Goal: Transaction & Acquisition: Purchase product/service

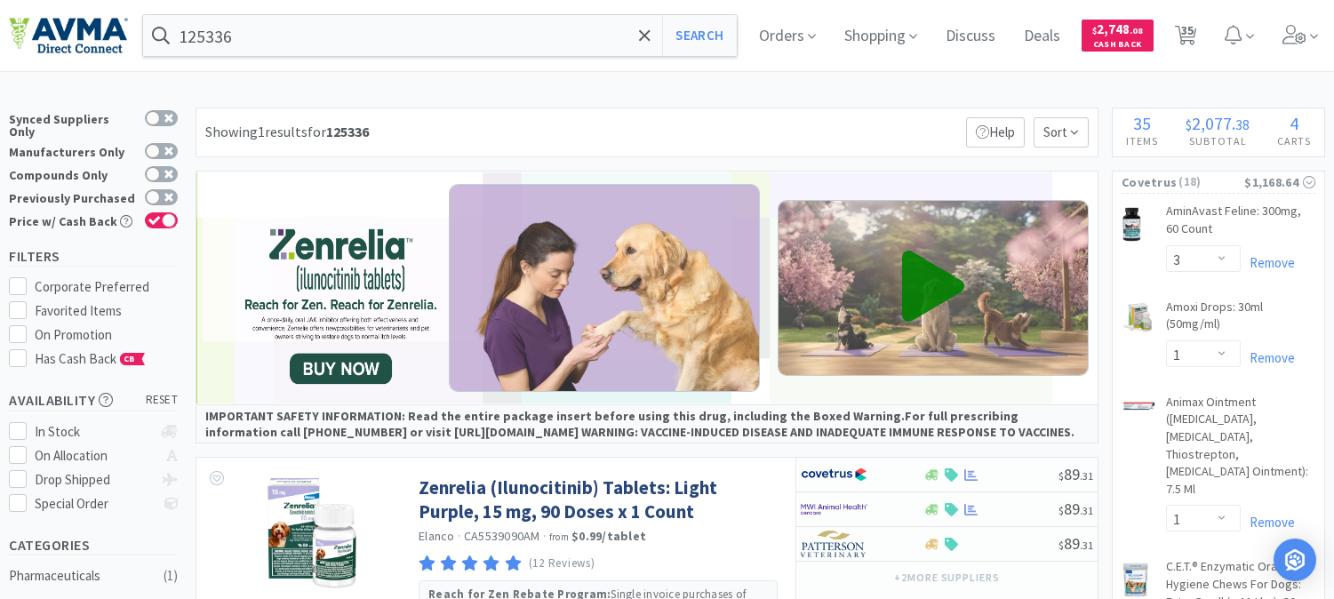
select select "3"
select select "1"
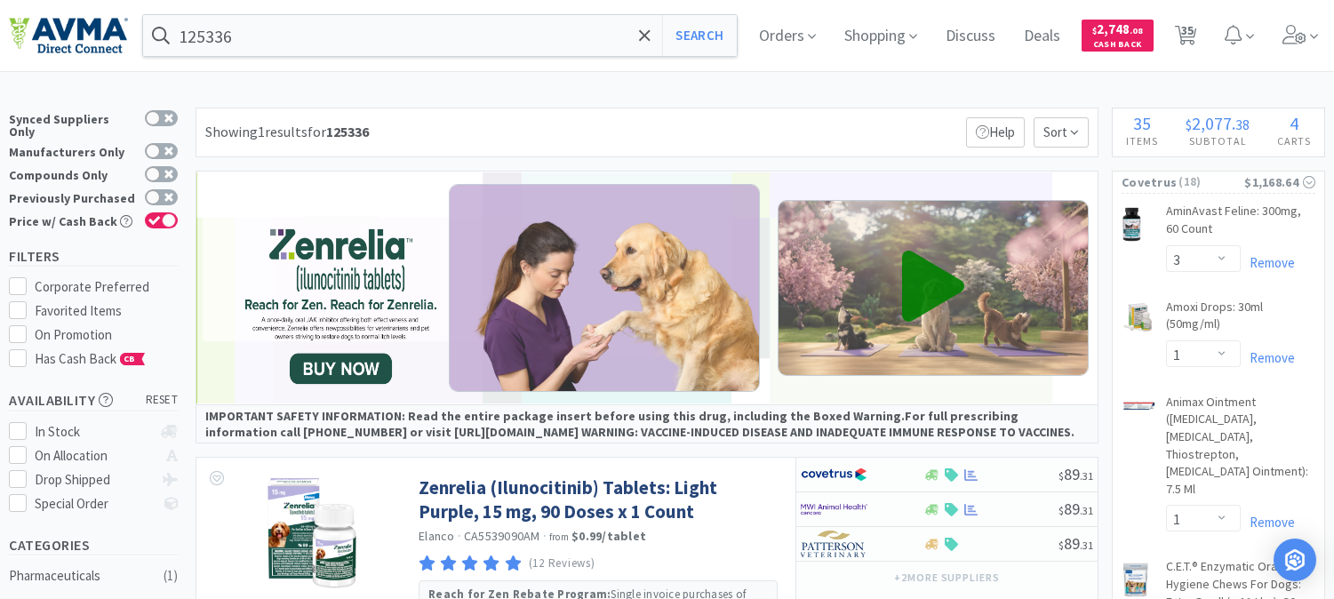
select select "2"
select select "1"
select select "2"
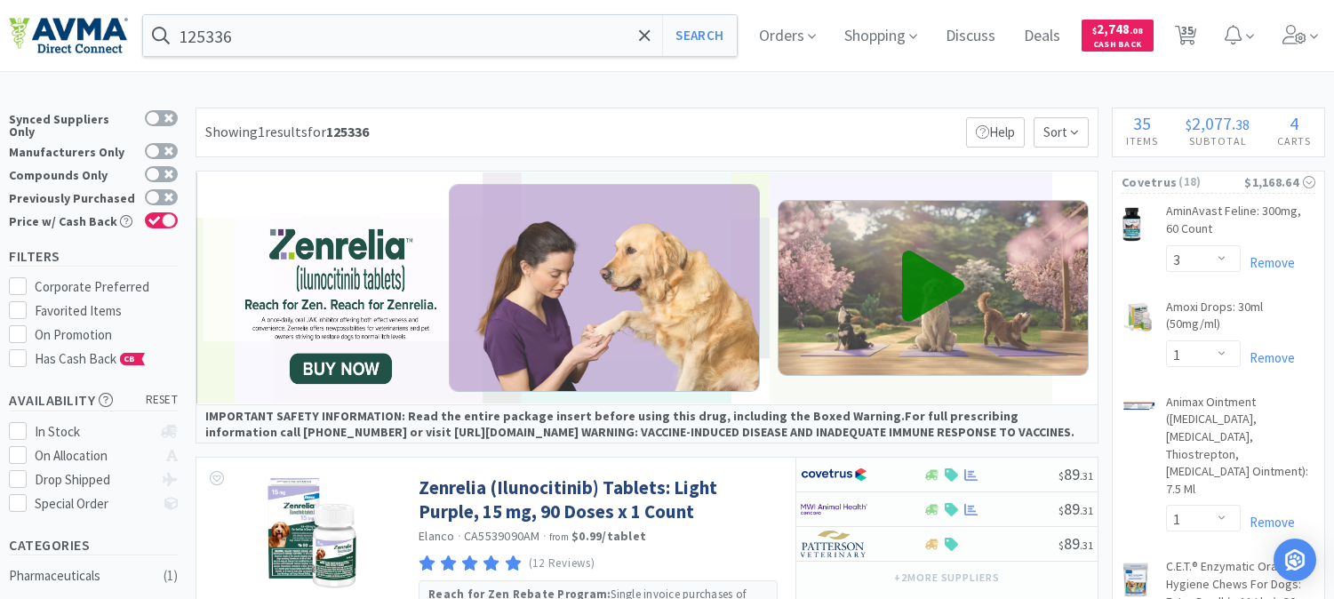
select select "1"
select select "2"
select select "6"
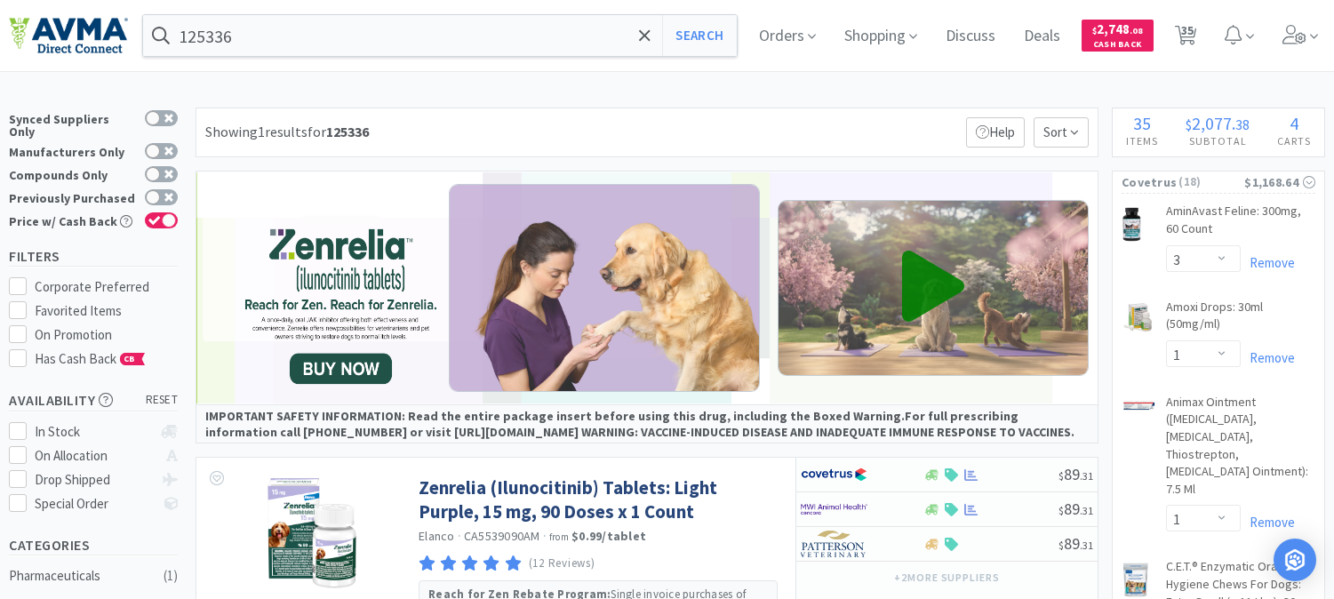
select select "1"
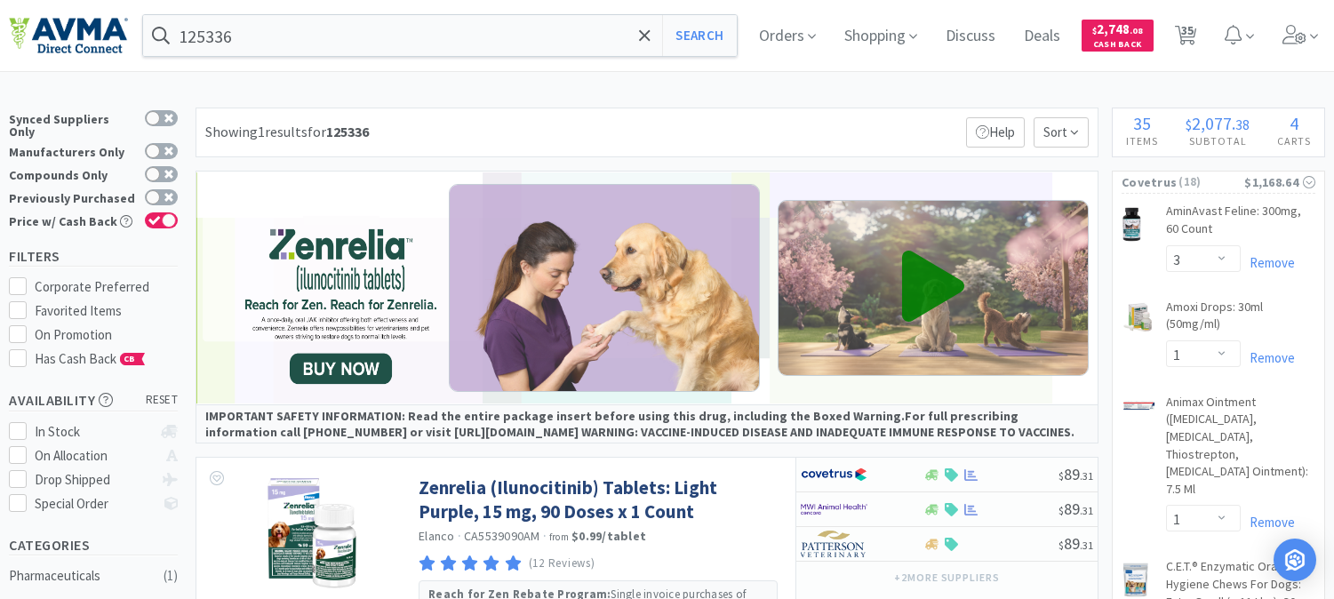
select select "4"
select select "3"
select select "1"
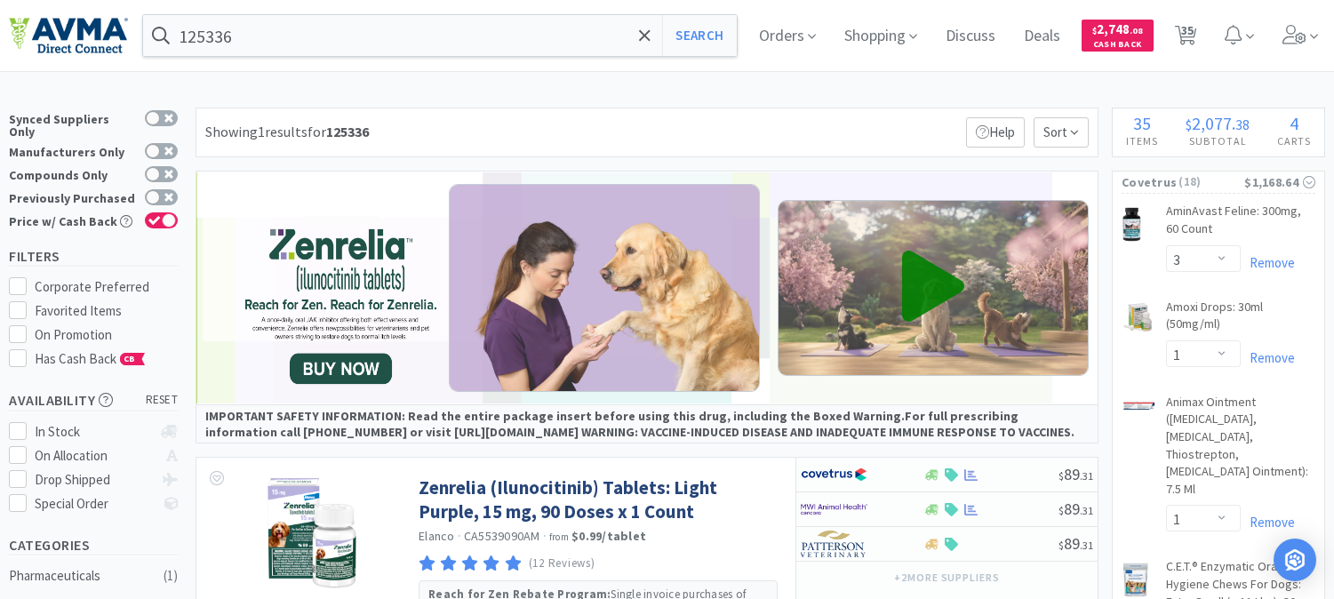
select select "2"
select select "1"
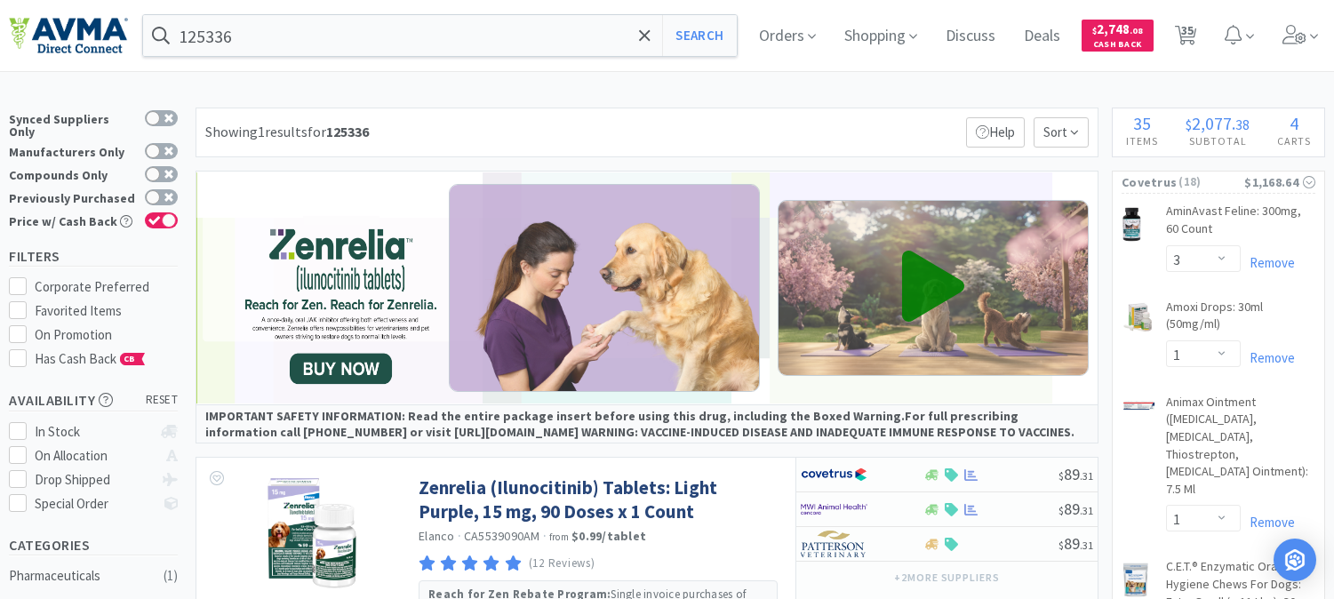
select select "3"
select select "2"
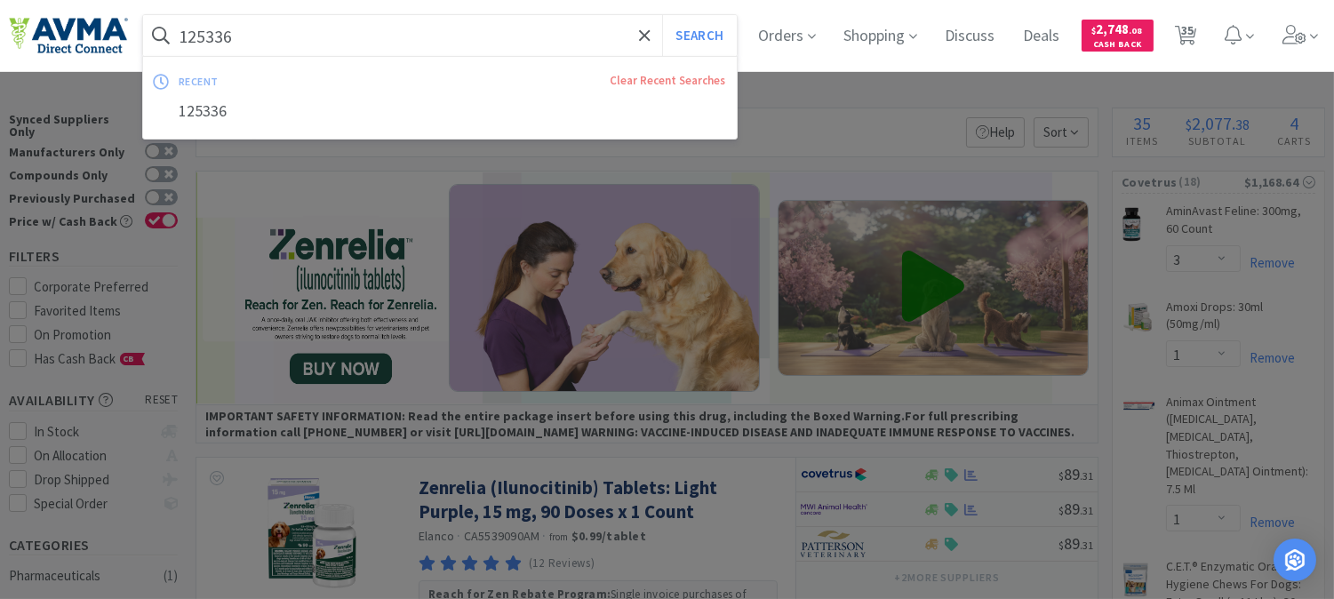
click at [350, 42] on input "125336" at bounding box center [440, 35] width 594 height 41
click at [721, 36] on button "Search" at bounding box center [699, 35] width 74 height 41
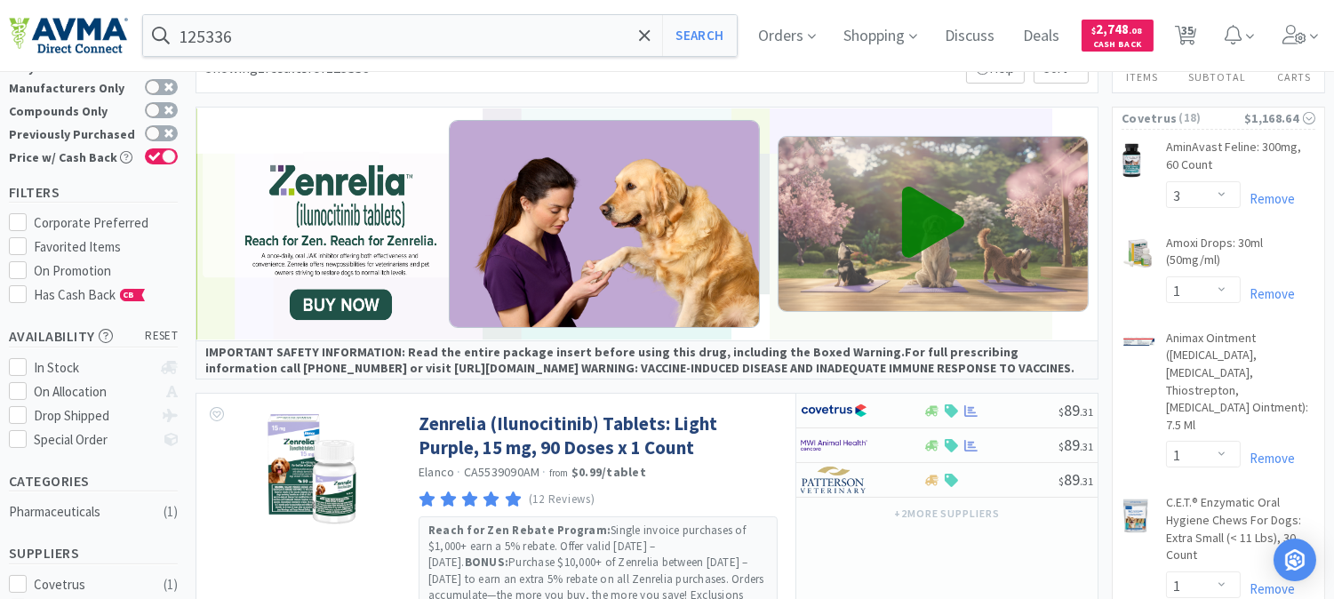
scroll to position [99, 0]
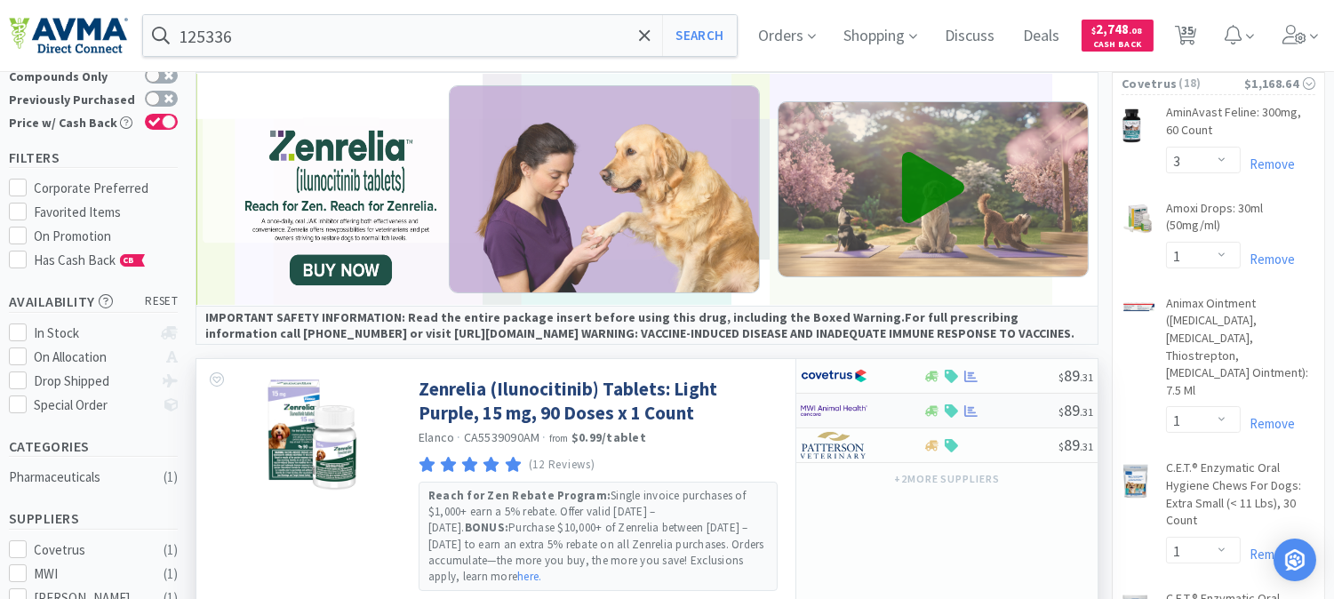
click at [845, 412] on img at bounding box center [834, 410] width 67 height 27
select select "1"
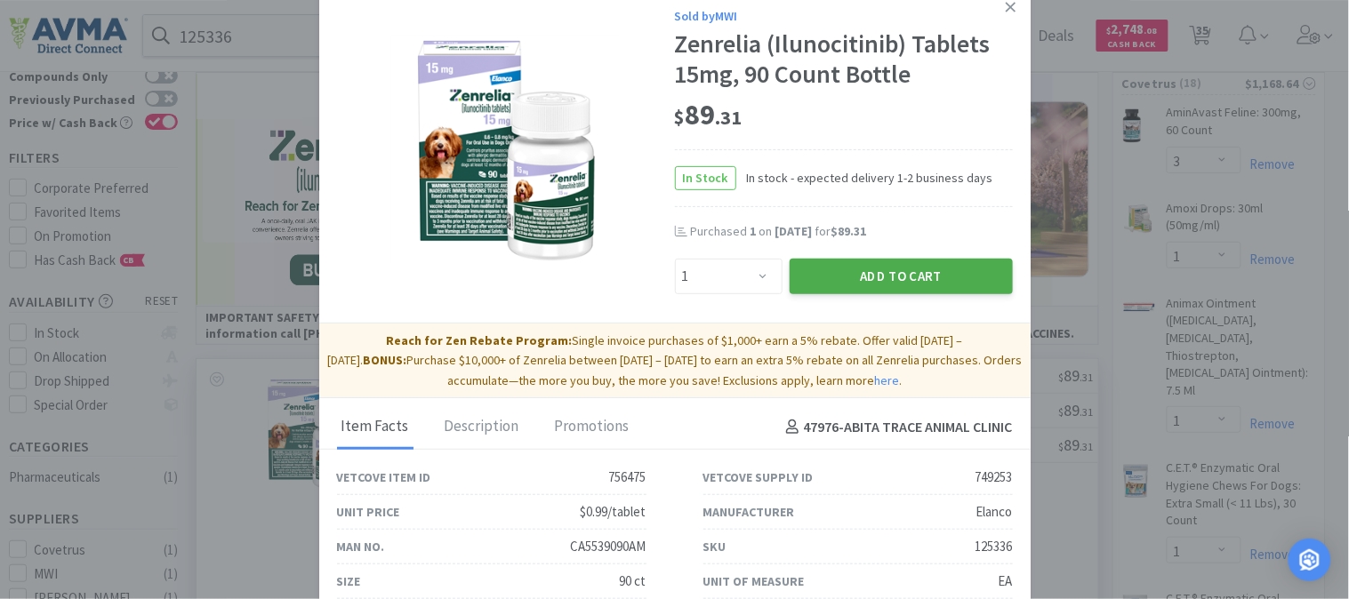
click at [887, 274] on button "Add to Cart" at bounding box center [900, 277] width 223 height 36
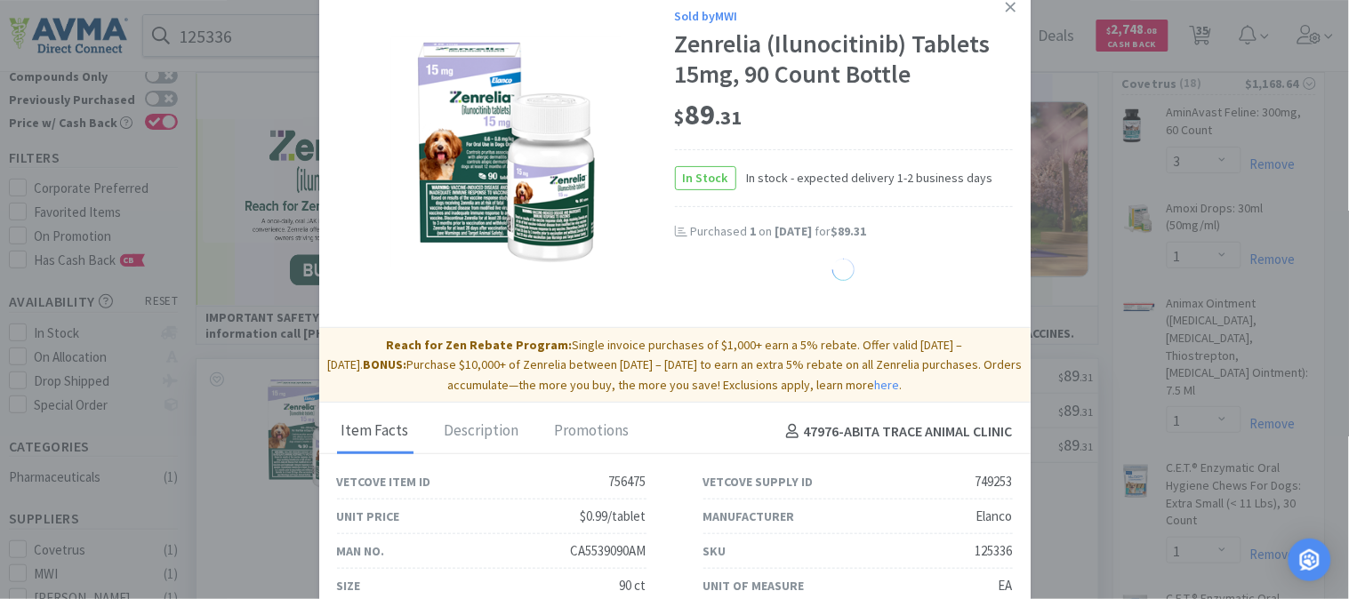
select select "1"
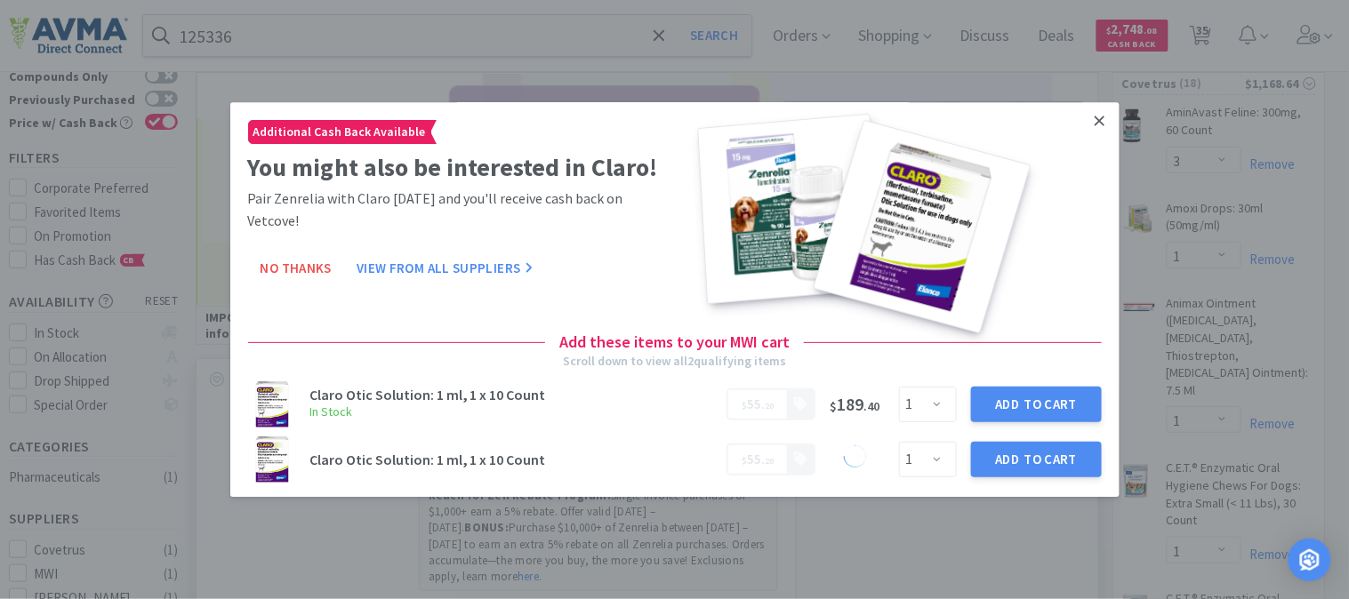
click at [1094, 107] on link at bounding box center [1099, 121] width 31 height 38
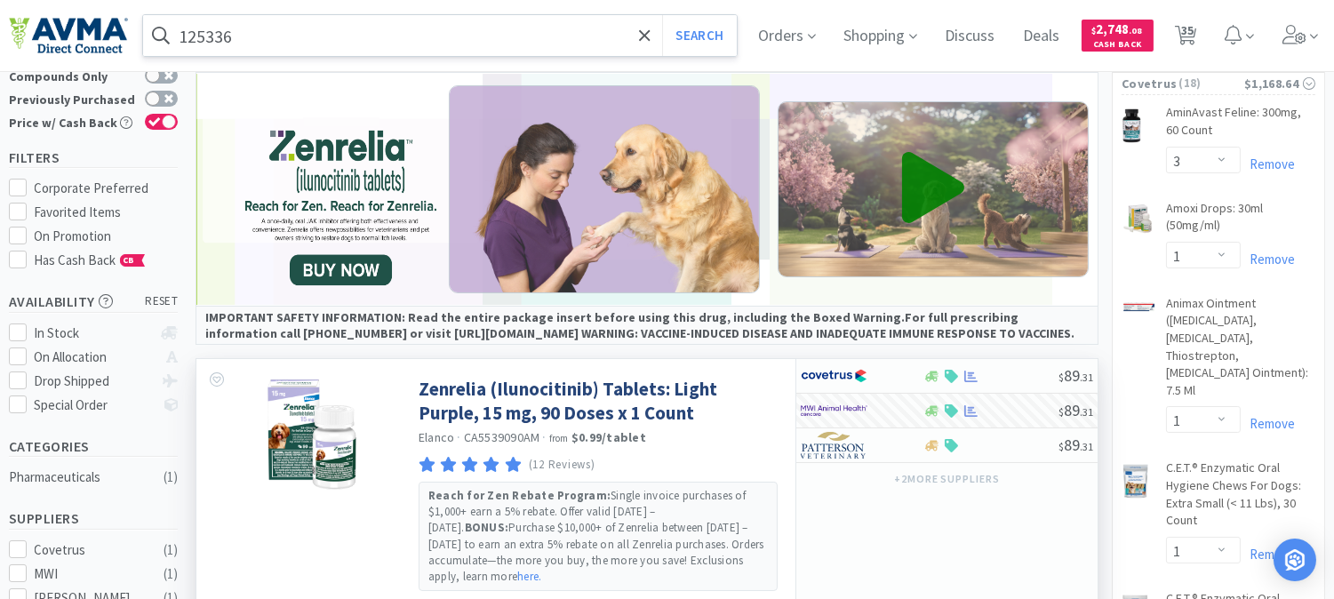
click at [348, 42] on input "125336" at bounding box center [440, 35] width 594 height 41
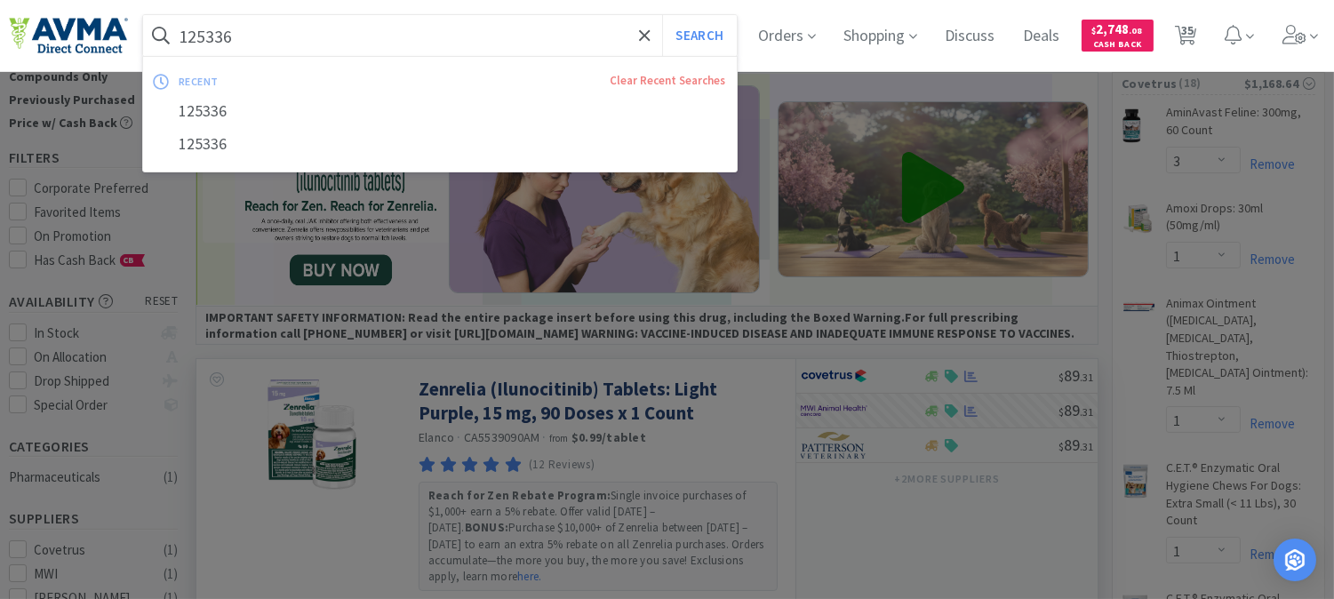
click at [331, 36] on input "125336" at bounding box center [440, 35] width 594 height 41
click at [330, 36] on input "125336" at bounding box center [440, 35] width 594 height 41
drag, startPoint x: 300, startPoint y: 32, endPoint x: 104, endPoint y: 30, distance: 196.5
click at [109, 32] on div "125336 Search recent Clear Recent Searches 125336 125336 Orders Shopping Discus…" at bounding box center [667, 35] width 1317 height 71
paste input "078937803"
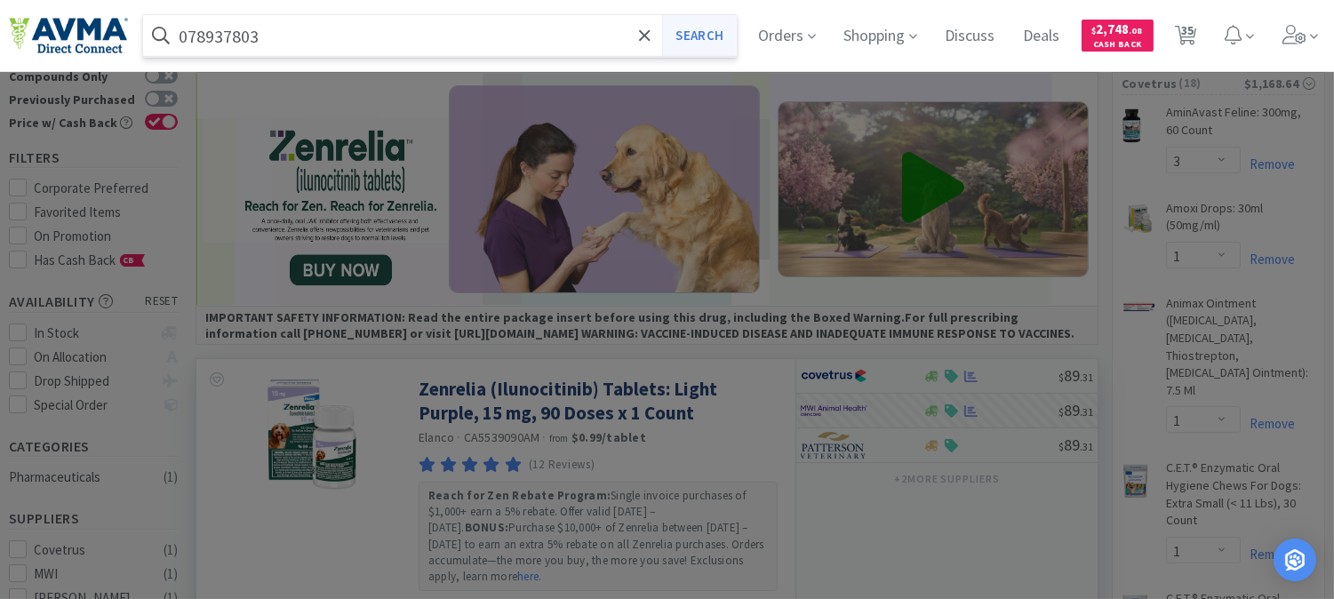
type input "078937803"
click at [711, 40] on button "Search" at bounding box center [699, 35] width 74 height 41
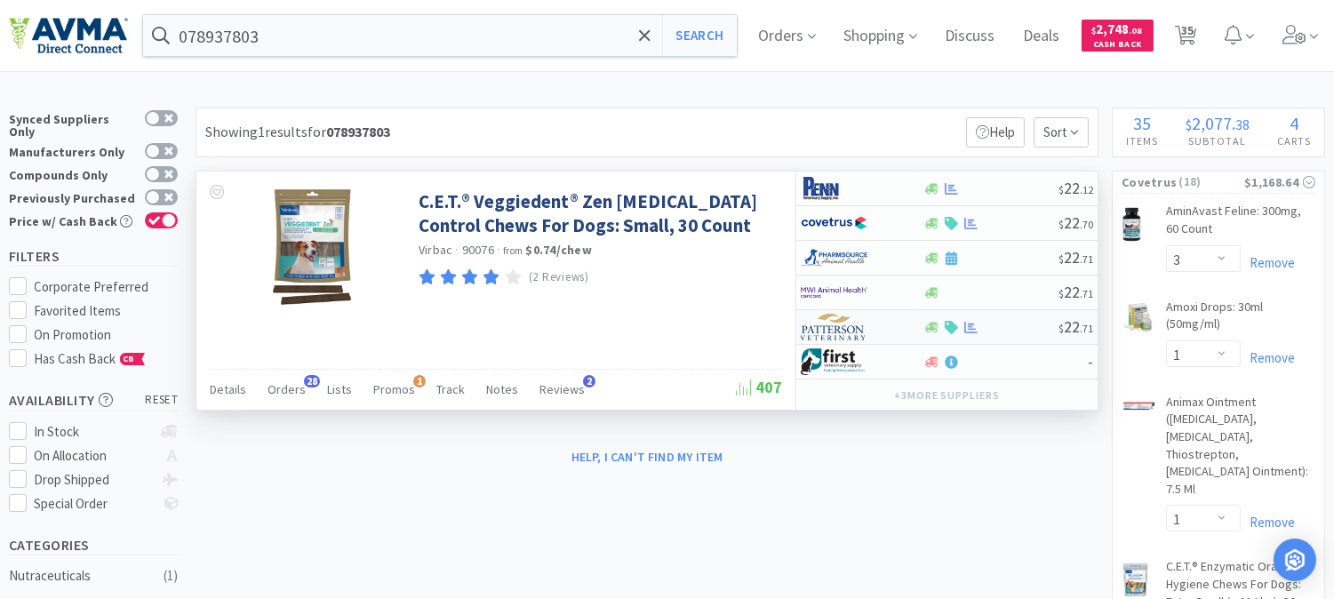
click at [831, 326] on img at bounding box center [834, 327] width 67 height 27
select select "1"
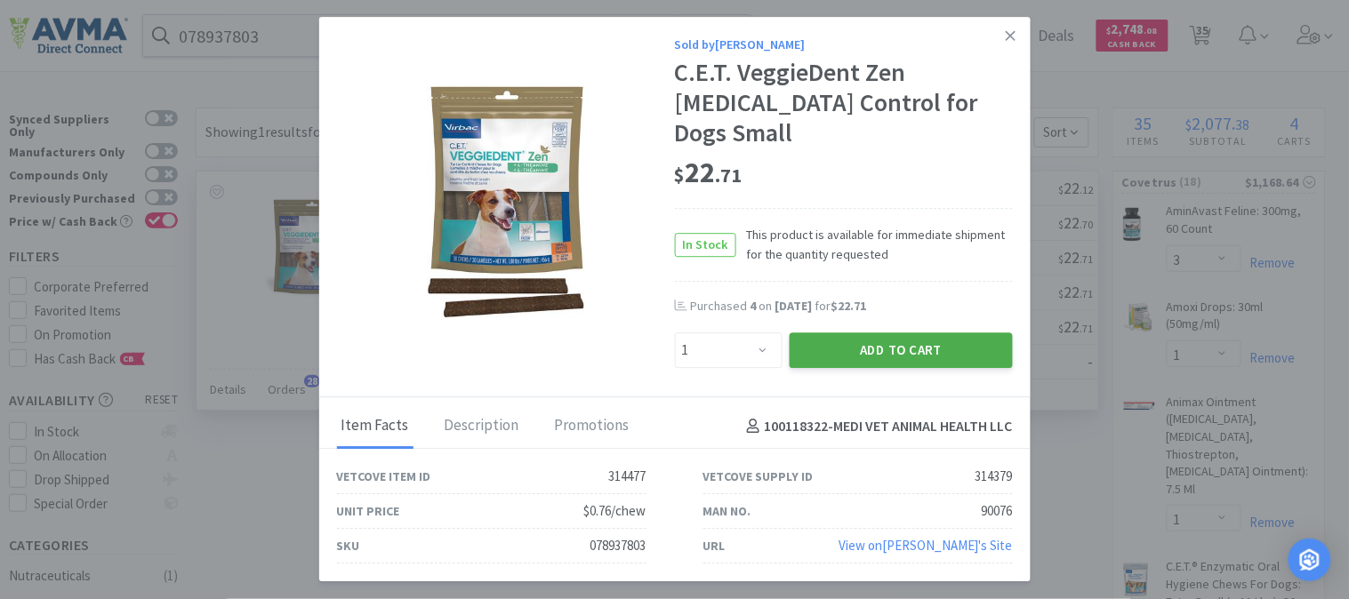
click at [901, 332] on button "Add to Cart" at bounding box center [900, 350] width 223 height 36
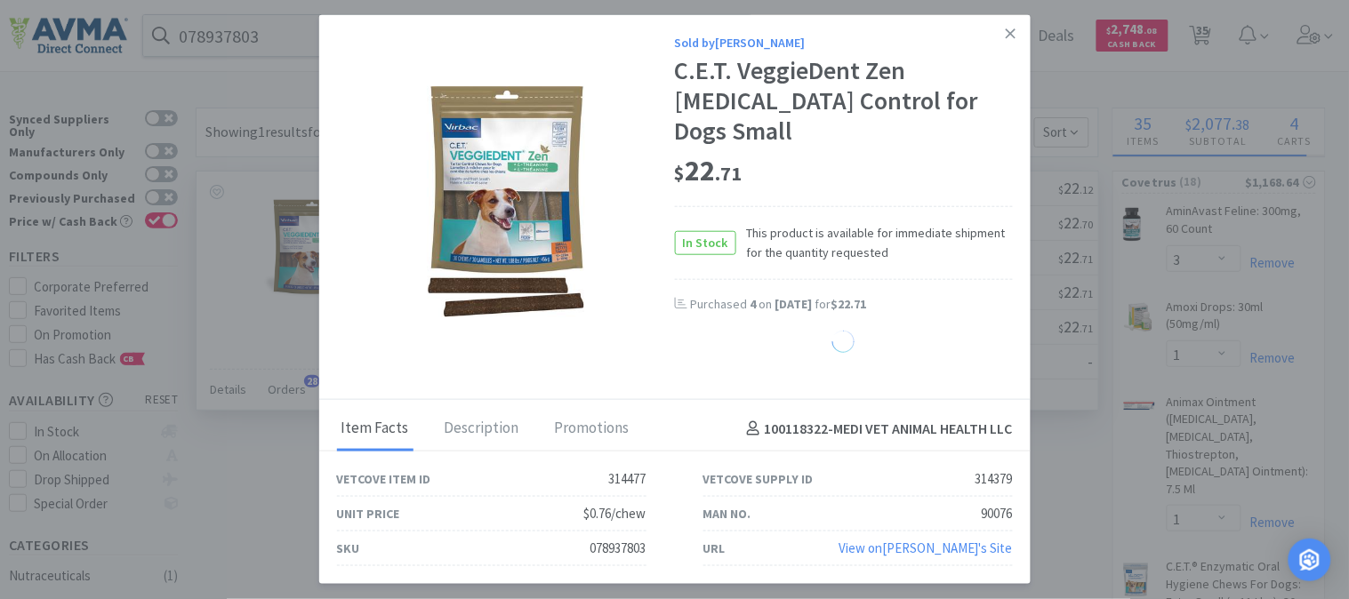
select select "1"
select select "2"
select select "1"
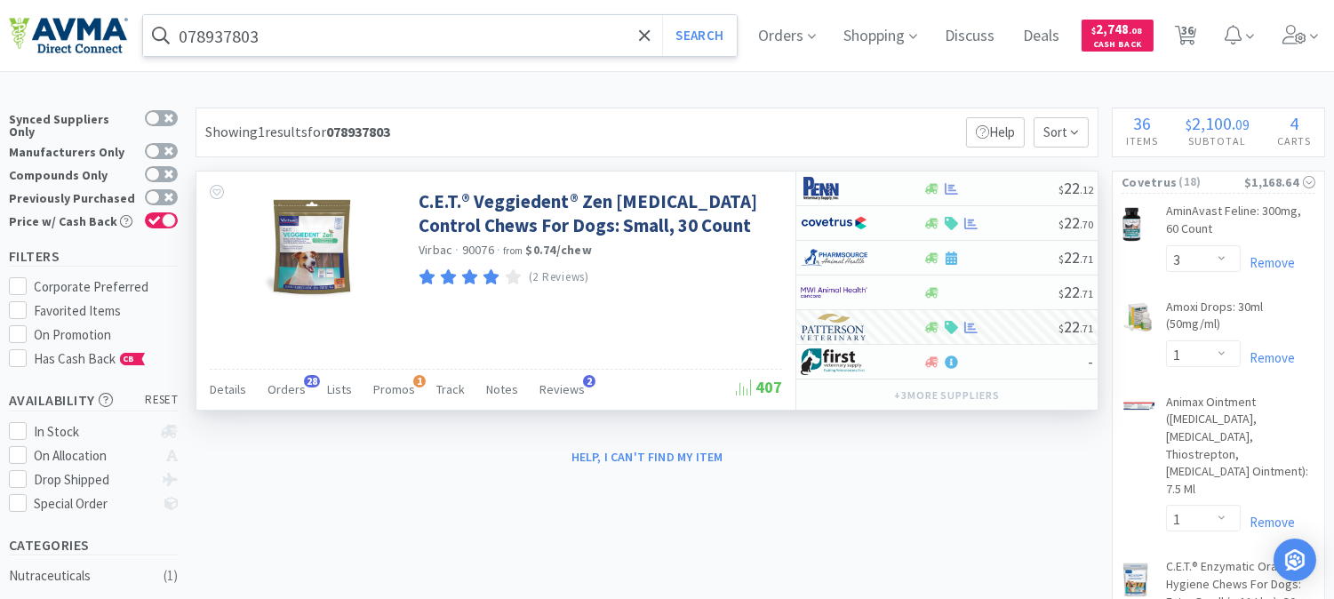
click at [293, 22] on input "078937803" at bounding box center [440, 35] width 594 height 41
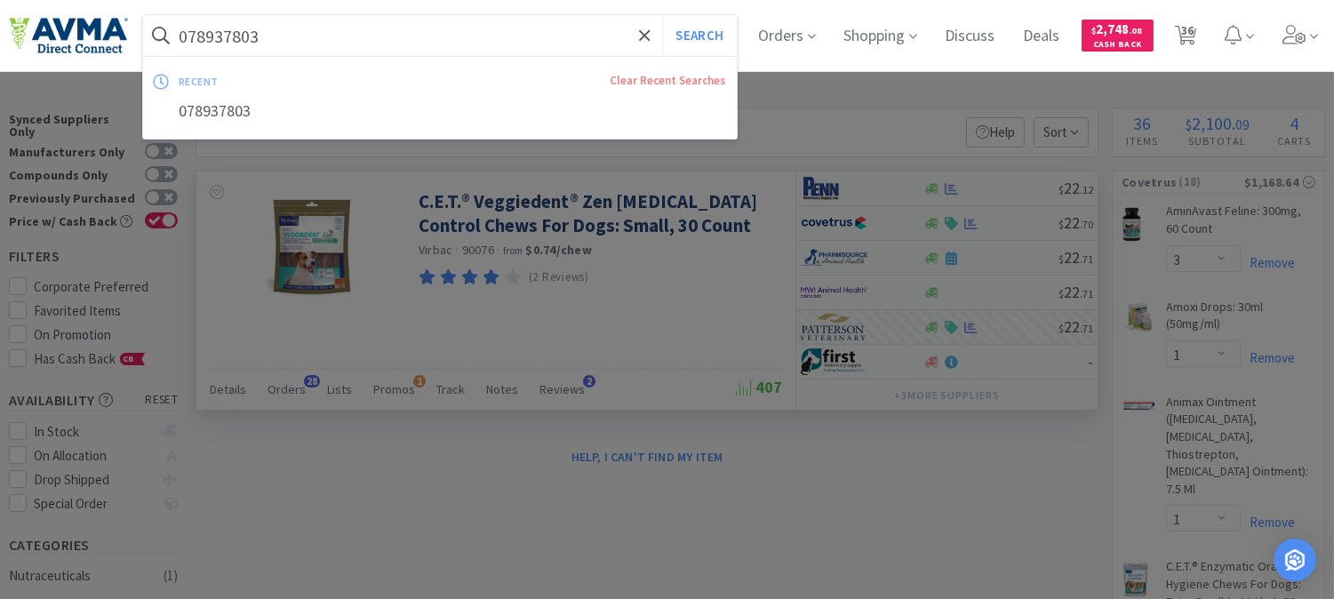
paste input "124307"
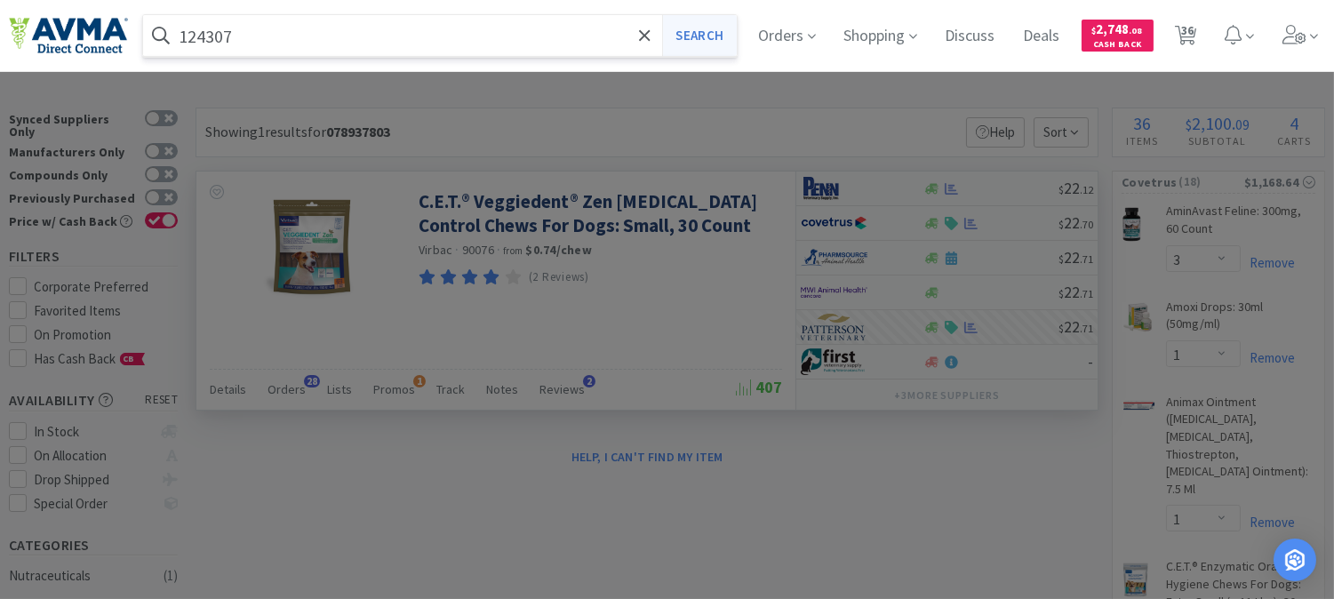
type input "124307"
click at [732, 42] on button "Search" at bounding box center [699, 35] width 74 height 41
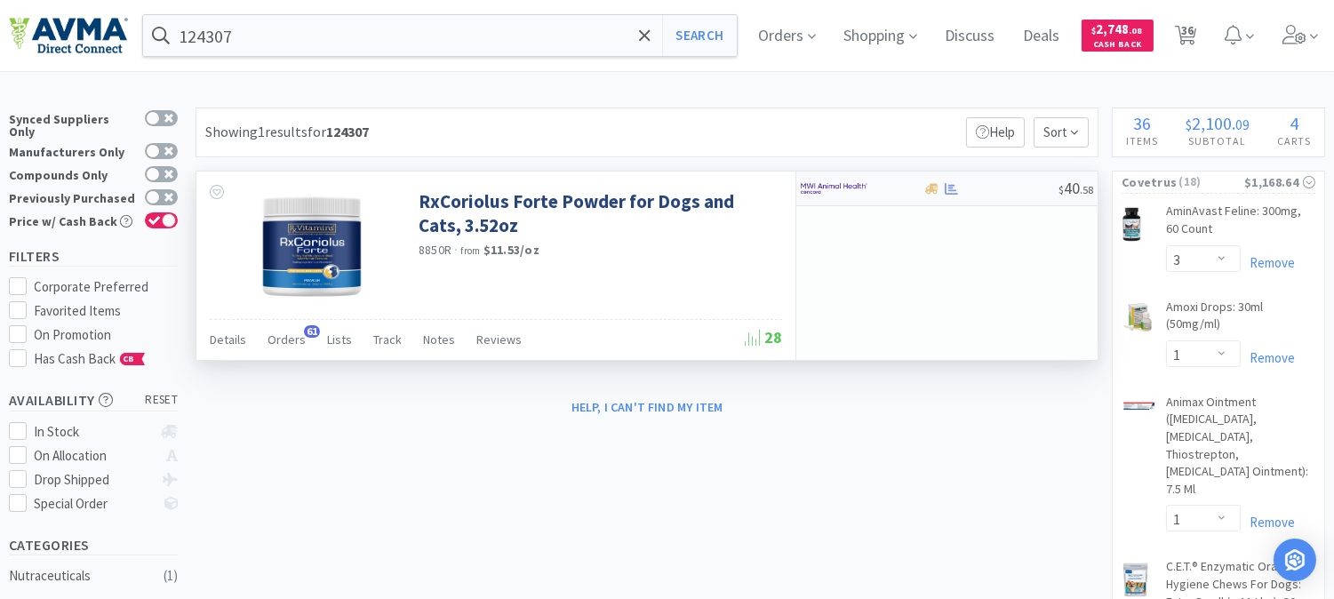
click at [819, 188] on img at bounding box center [834, 188] width 67 height 27
select select "1"
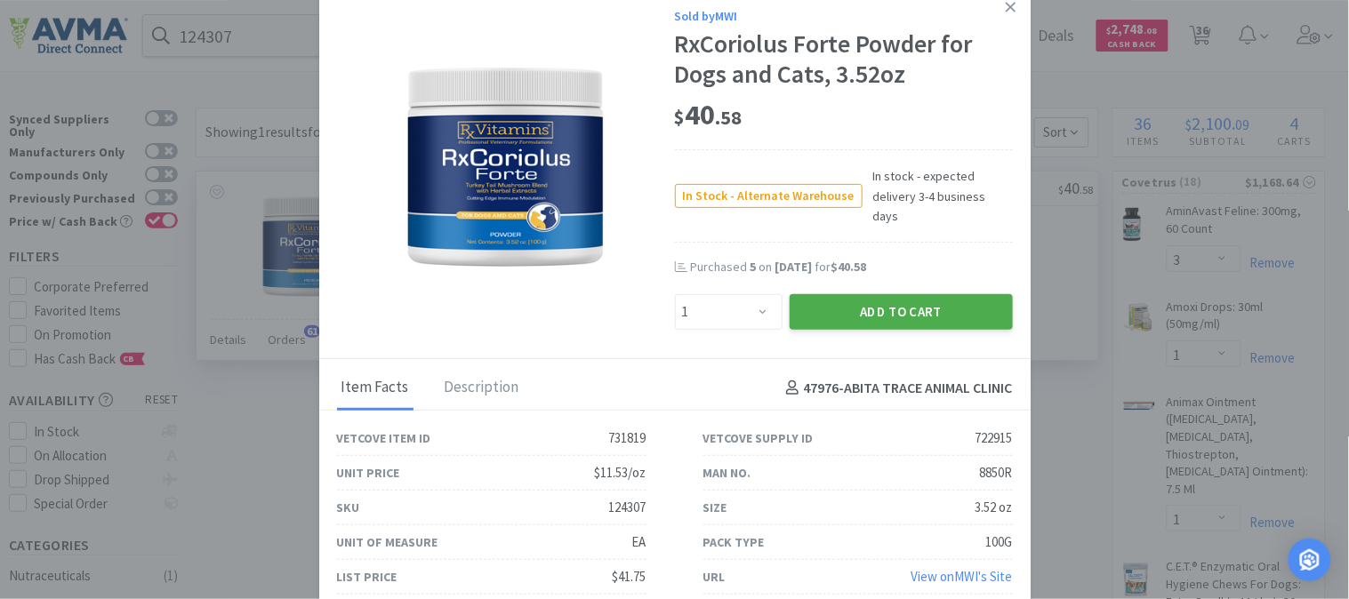
click at [877, 294] on button "Add to Cart" at bounding box center [900, 312] width 223 height 36
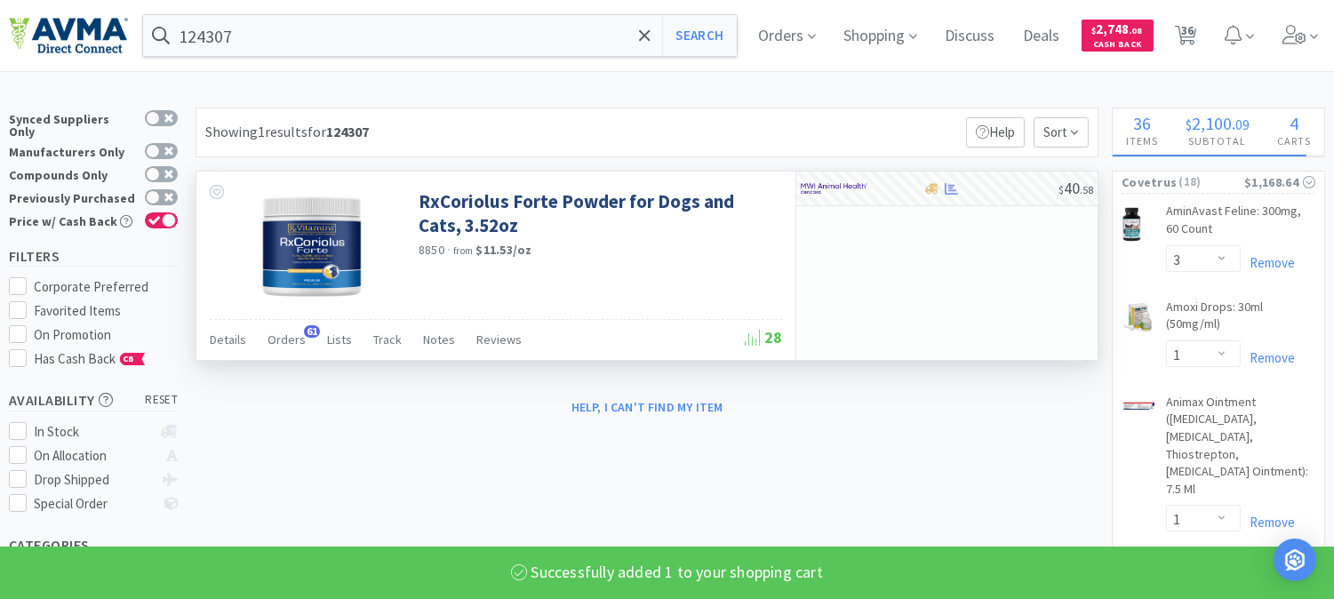
select select "1"
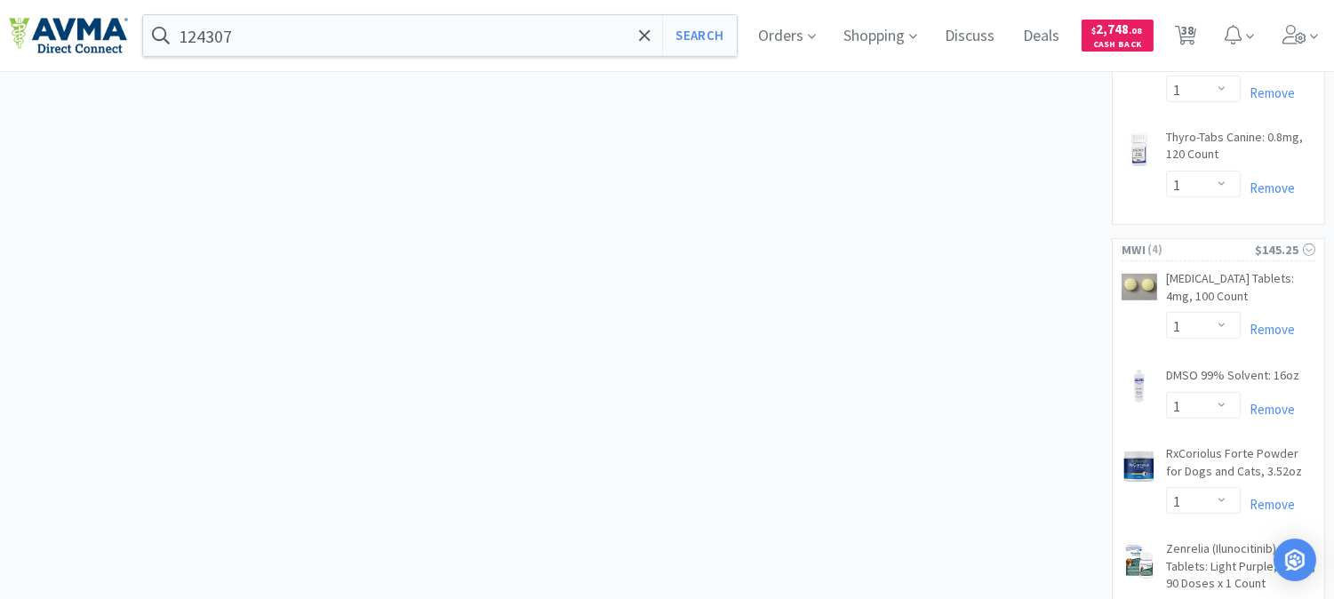
scroll to position [1877, 0]
